Goal: Find specific page/section: Find specific page/section

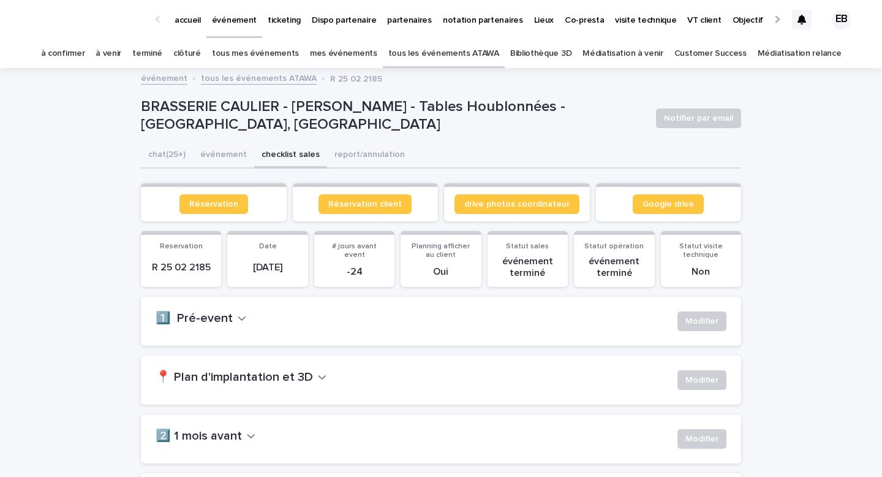
click at [197, 23] on p "accueil" at bounding box center [188, 13] width 26 height 26
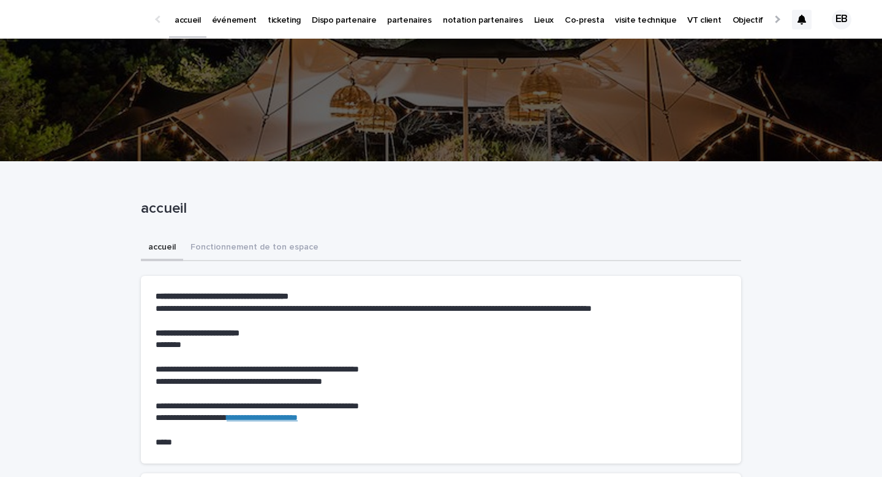
click at [234, 18] on p "événement" at bounding box center [234, 13] width 45 height 26
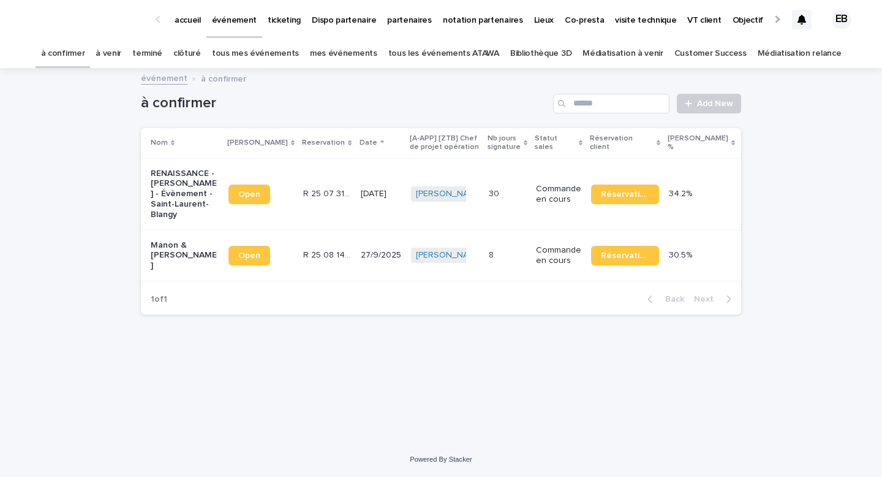
click at [455, 48] on link "tous les événements ATAWA" at bounding box center [443, 53] width 111 height 29
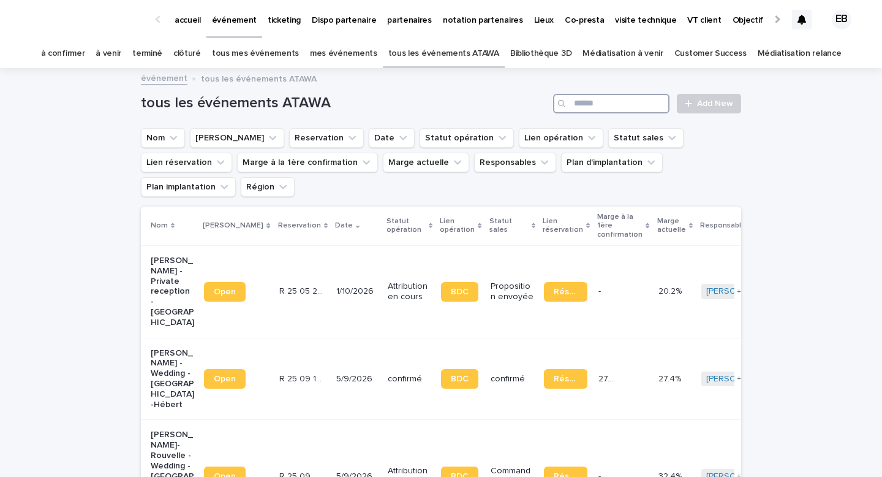
click at [643, 98] on input "Search" at bounding box center [611, 104] width 116 height 20
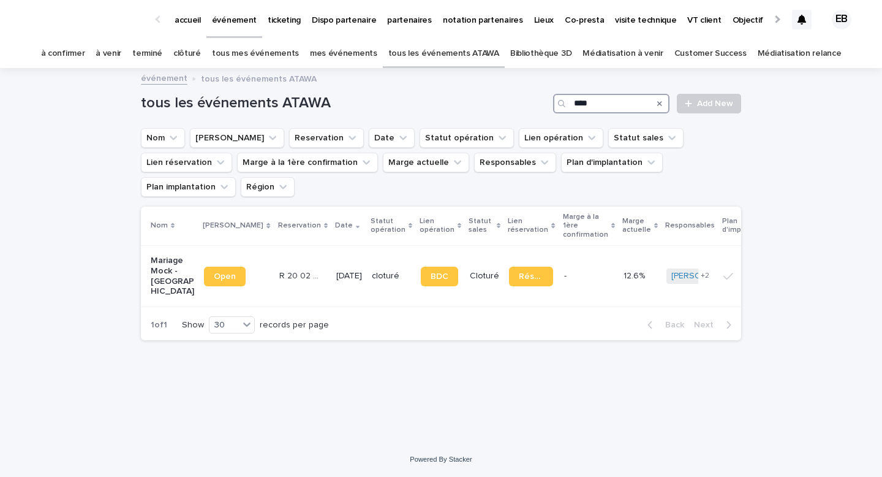
type input "****"
click at [367, 245] on td "cloturé" at bounding box center [391, 275] width 49 height 61
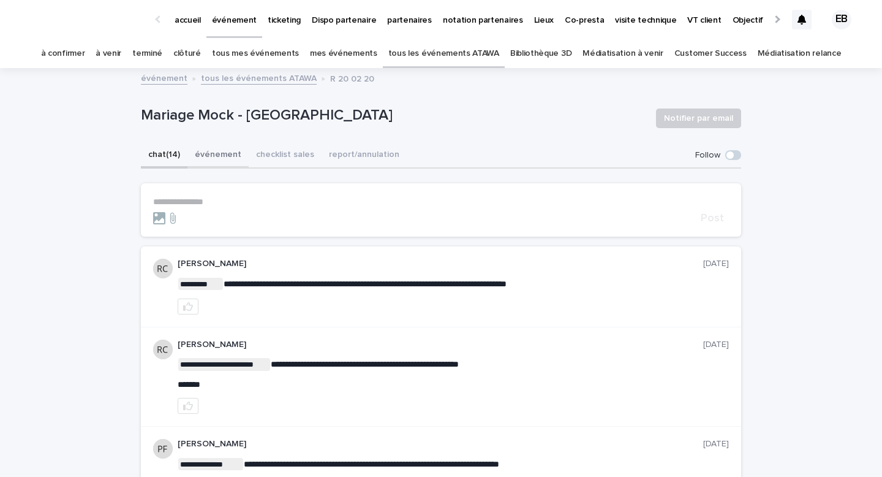
click at [204, 152] on button "événement" at bounding box center [217, 156] width 61 height 26
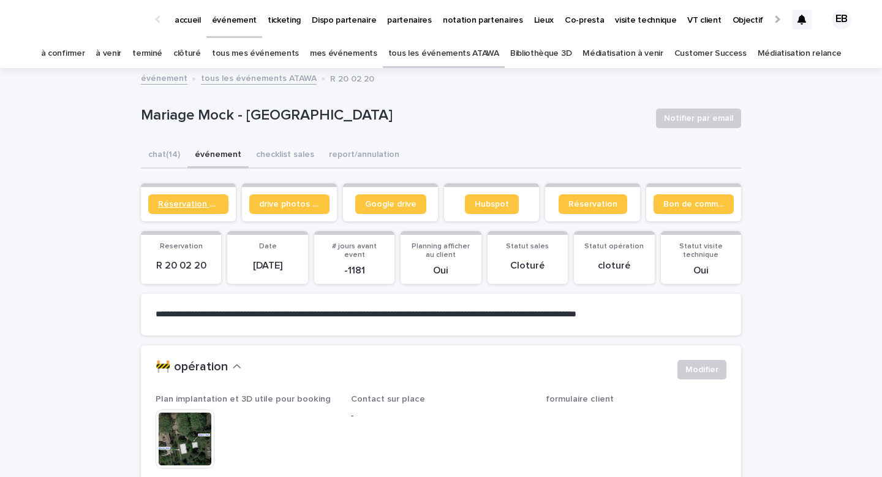
click at [208, 205] on span "Réservation client" at bounding box center [188, 204] width 61 height 9
click at [388, 210] on link "Google drive" at bounding box center [390, 204] width 71 height 20
